Goal: Task Accomplishment & Management: Complete application form

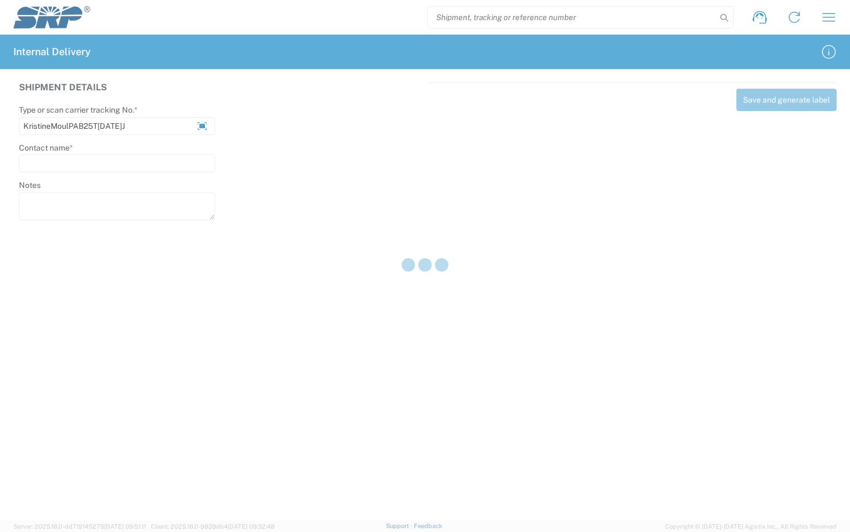
type input "KristineMoulPAB25T[DATE]J"
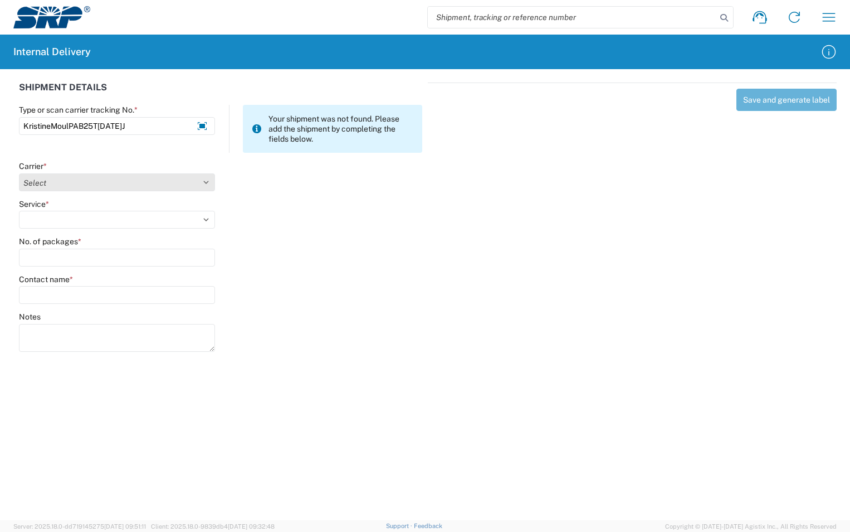
type input "KristineMoulPAB25T[DATE]J"
click at [211, 182] on select "Select Amazon Logistics ATI Trucking BC Dimerco Logistics Empire Southwest FedE…" at bounding box center [117, 182] width 196 height 18
select select "18713"
click at [19, 173] on select "Select Amazon Logistics ATI Trucking BC Dimerco Logistics Empire Southwest FedE…" at bounding box center [117, 182] width 196 height 18
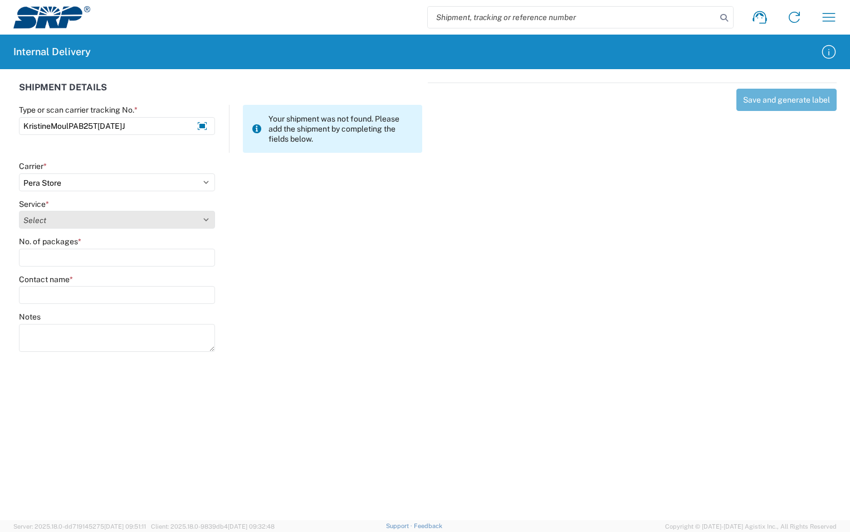
click at [42, 221] on select "Select Ground Inter-Office" at bounding box center [117, 220] width 196 height 18
select select "35763"
click at [19, 211] on select "Select Ground Inter-Office" at bounding box center [117, 220] width 196 height 18
click at [40, 253] on input "No. of packages *" at bounding box center [117, 258] width 196 height 18
type input "1"
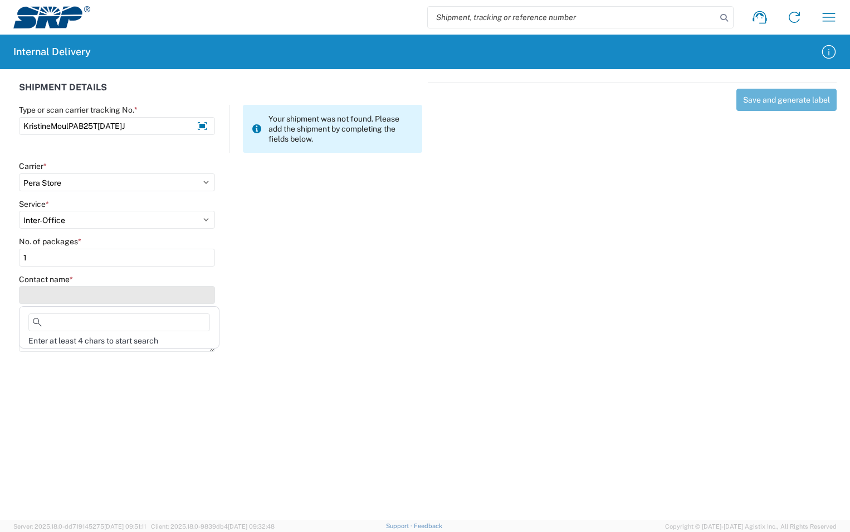
click at [52, 289] on input "Contact name *" at bounding box center [117, 295] width 196 height 18
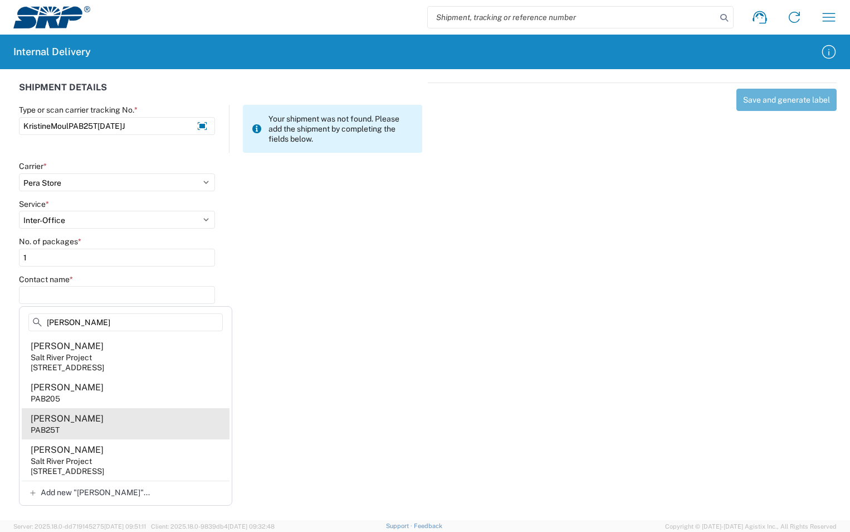
type input "[PERSON_NAME]"
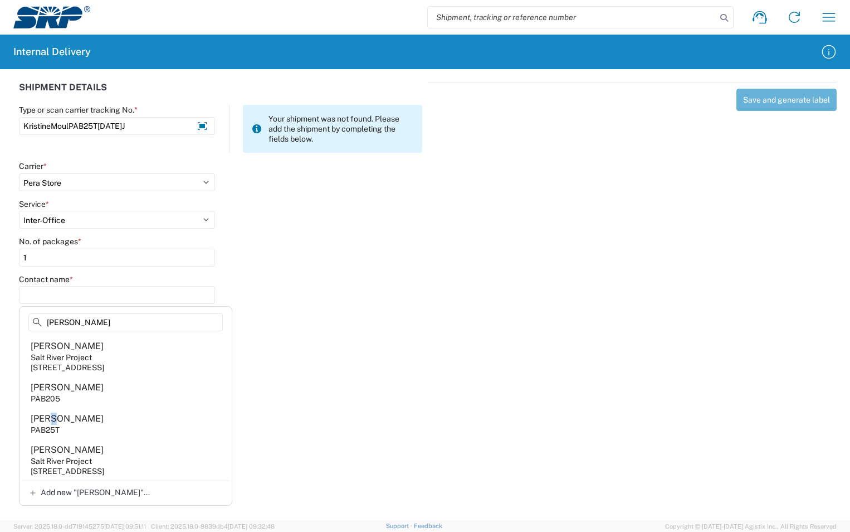
click at [49, 421] on div "Kristine Moul" at bounding box center [67, 418] width 73 height 12
type input "Kristine Moul"
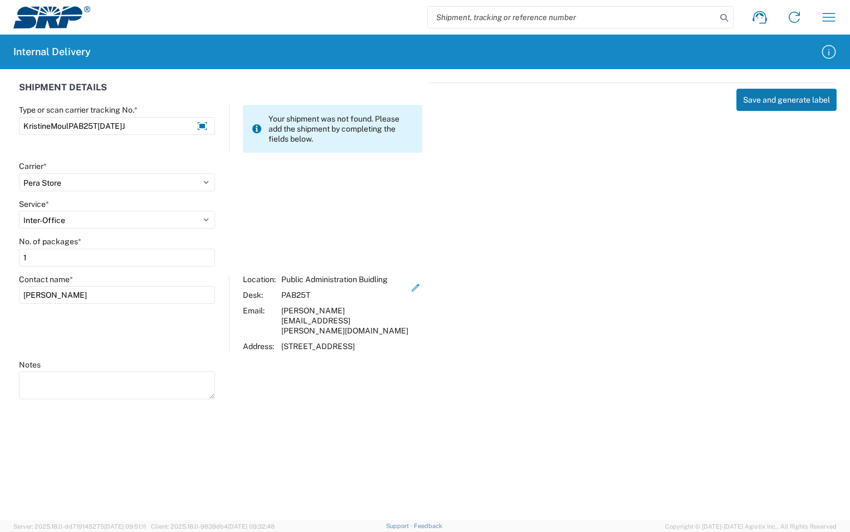
click at [780, 94] on button "Save and generate label" at bounding box center [787, 100] width 100 height 22
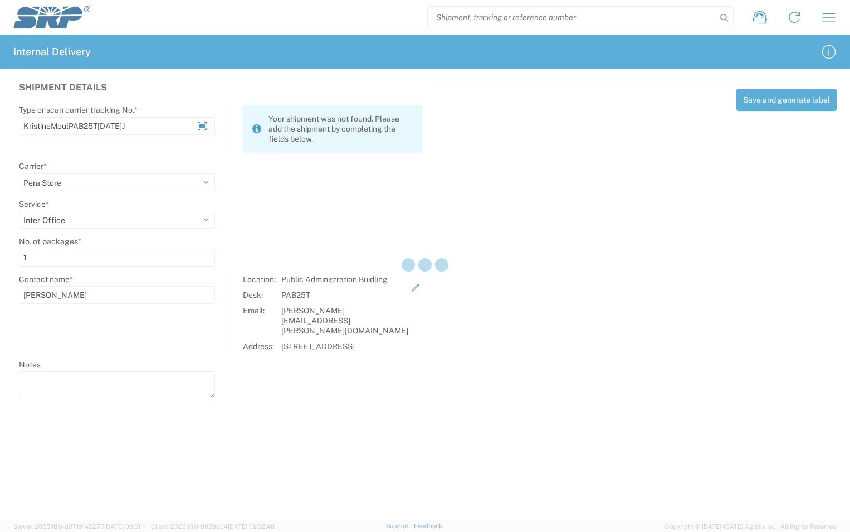
select select
